Goal: Task Accomplishment & Management: Manage account settings

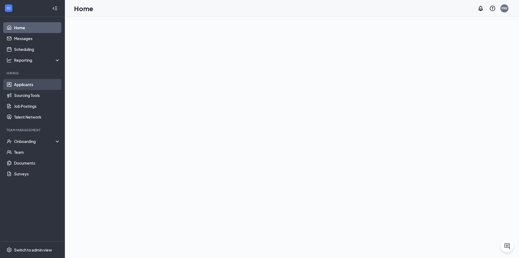
click at [20, 84] on link "Applicants" at bounding box center [37, 84] width 46 height 11
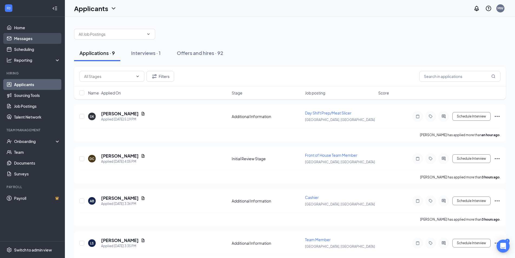
click at [14, 38] on link "Messages" at bounding box center [37, 38] width 46 height 11
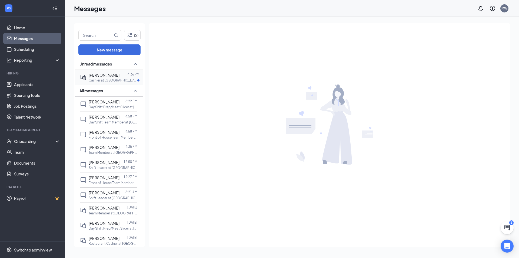
click at [102, 80] on p "Cashier at [GEOGRAPHIC_DATA], [GEOGRAPHIC_DATA]" at bounding box center [113, 80] width 49 height 5
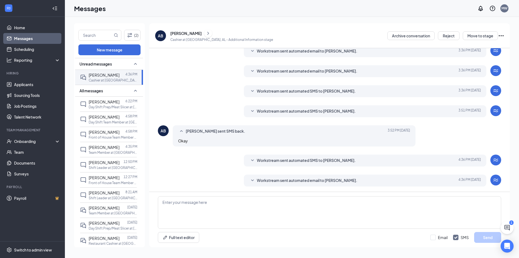
scroll to position [22, 0]
click at [26, 85] on link "Applicants" at bounding box center [37, 84] width 46 height 11
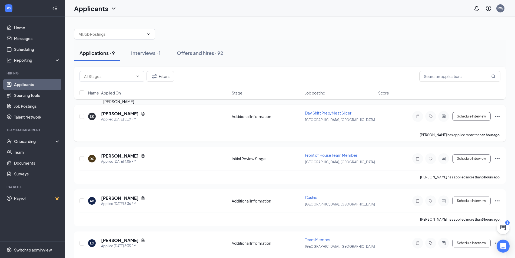
click at [119, 112] on h5 "[PERSON_NAME]" at bounding box center [120, 114] width 38 height 6
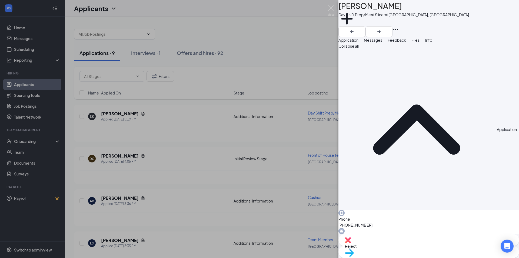
scroll to position [59, 0]
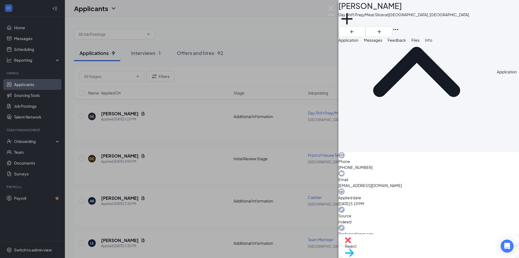
click at [328, 9] on img at bounding box center [331, 10] width 7 height 11
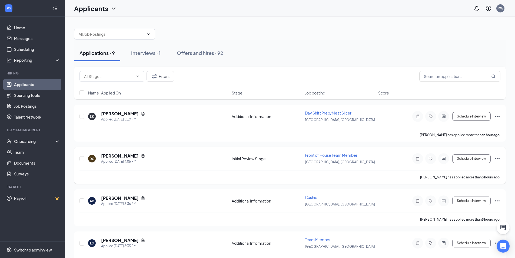
click at [107, 152] on div "DC [PERSON_NAME] Applied [DATE] 4:05 PM Initial Review Stage Front of House Tea…" at bounding box center [290, 165] width 432 height 37
click at [107, 155] on h5 "[PERSON_NAME]" at bounding box center [120, 156] width 38 height 6
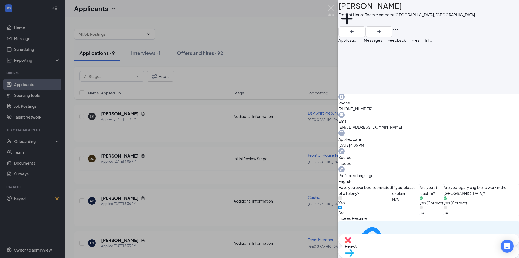
scroll to position [316, 0]
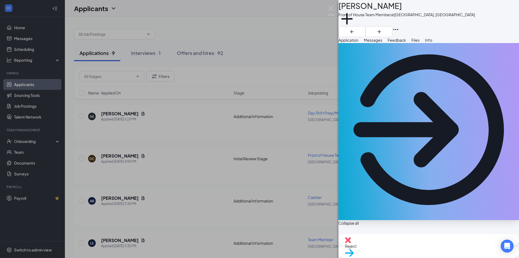
scroll to position [152, 0]
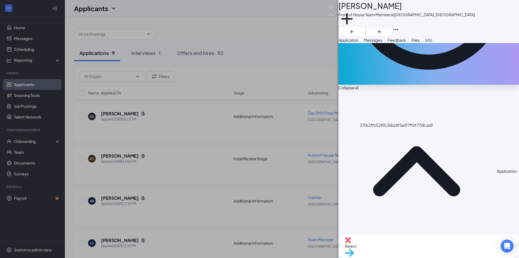
click at [396, 246] on div "Reject" at bounding box center [429, 240] width 181 height 12
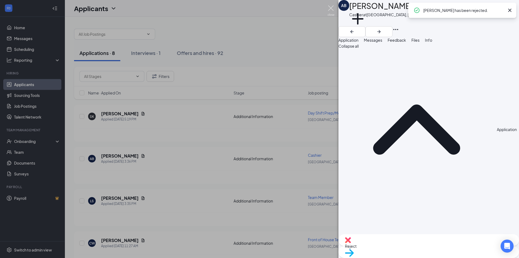
click at [330, 7] on img at bounding box center [331, 10] width 7 height 11
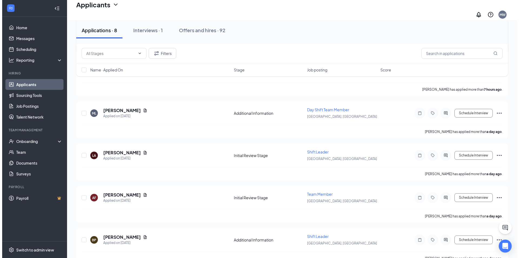
scroll to position [186, 0]
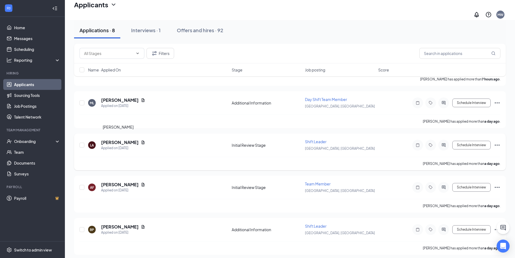
click at [109, 142] on h5 "[PERSON_NAME]" at bounding box center [120, 142] width 38 height 6
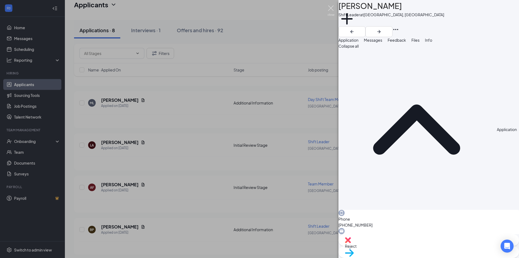
click at [333, 7] on img at bounding box center [331, 10] width 7 height 11
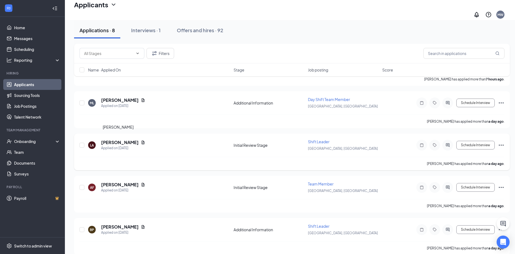
click at [116, 139] on h5 "[PERSON_NAME]" at bounding box center [120, 142] width 38 height 6
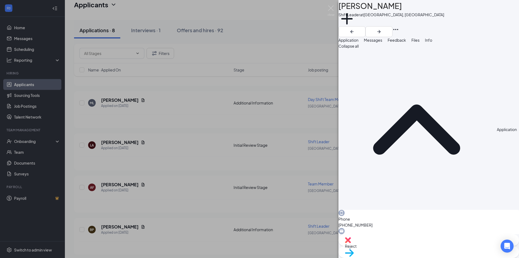
click at [382, 42] on span "Messages" at bounding box center [373, 40] width 18 height 5
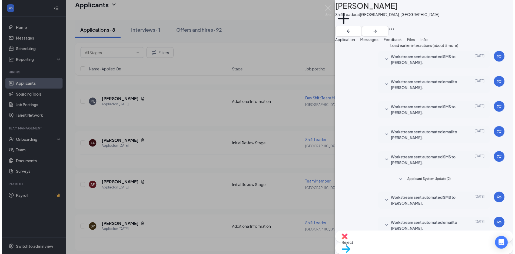
scroll to position [255, 0]
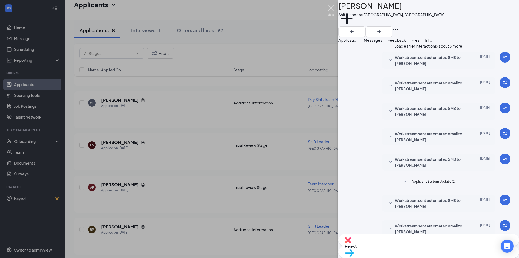
click at [331, 7] on img at bounding box center [331, 10] width 7 height 11
